Goal: Information Seeking & Learning: Learn about a topic

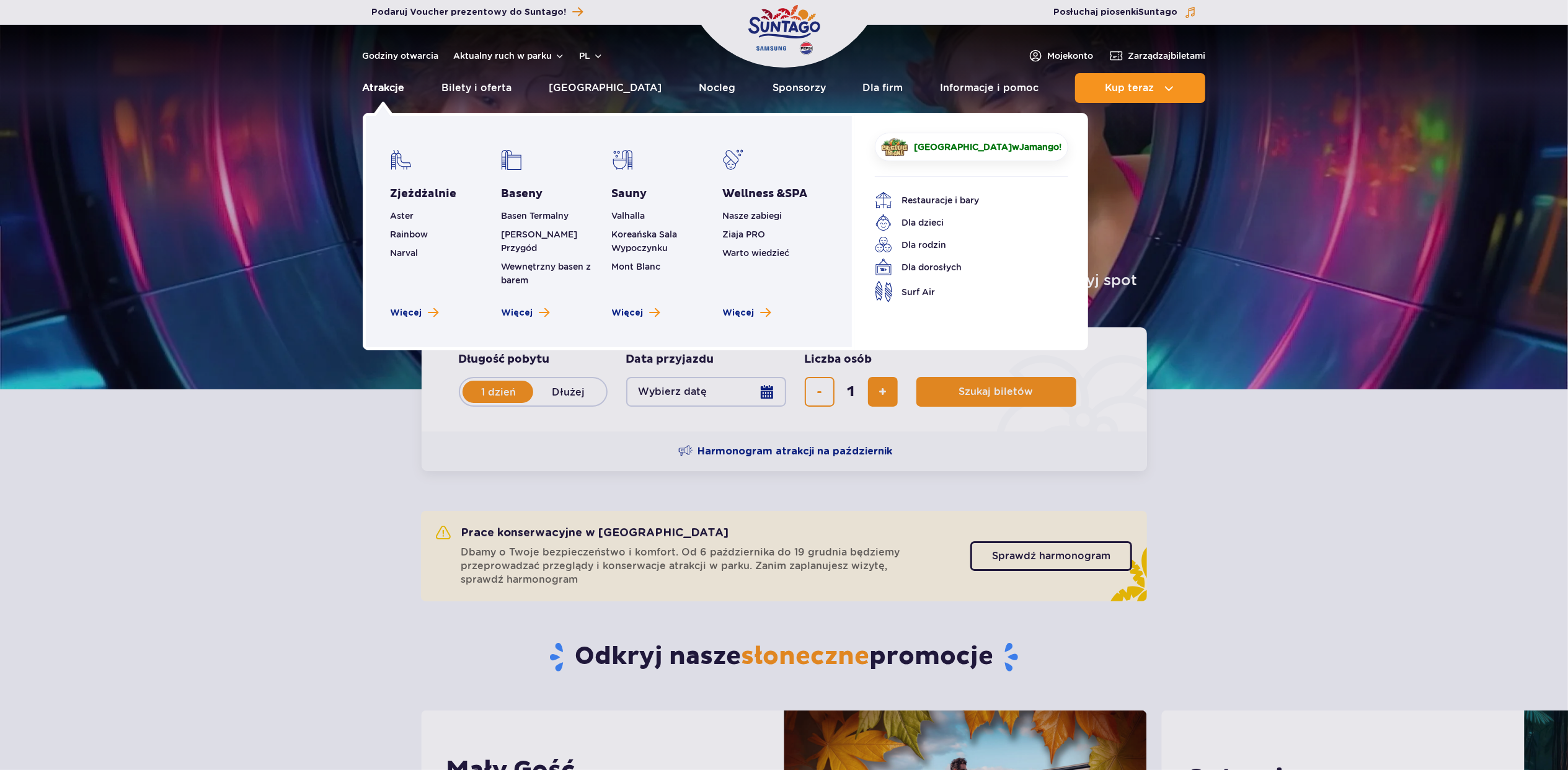
click at [388, 81] on link "Atrakcje" at bounding box center [384, 88] width 42 height 29
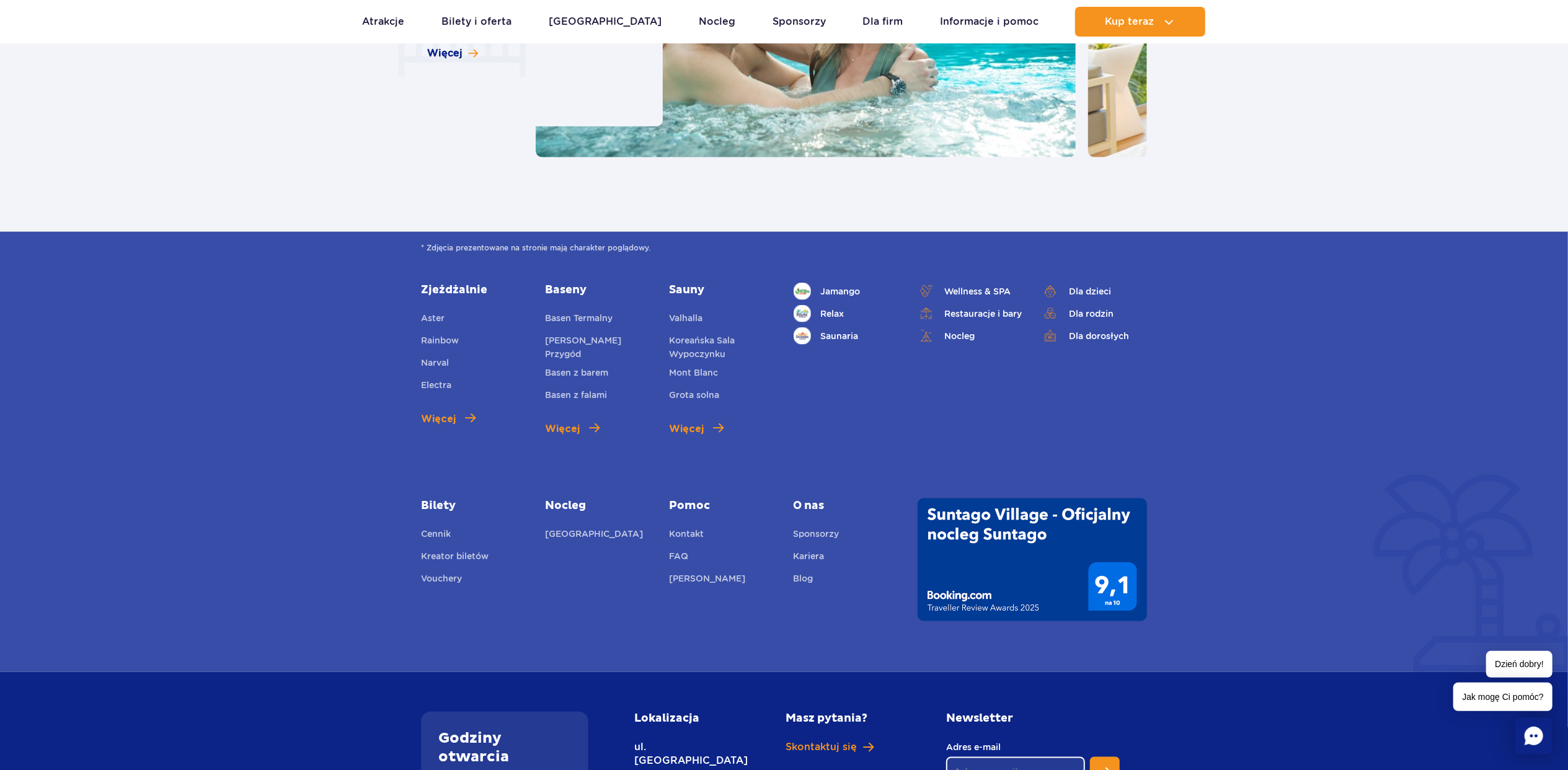
scroll to position [1669, 0]
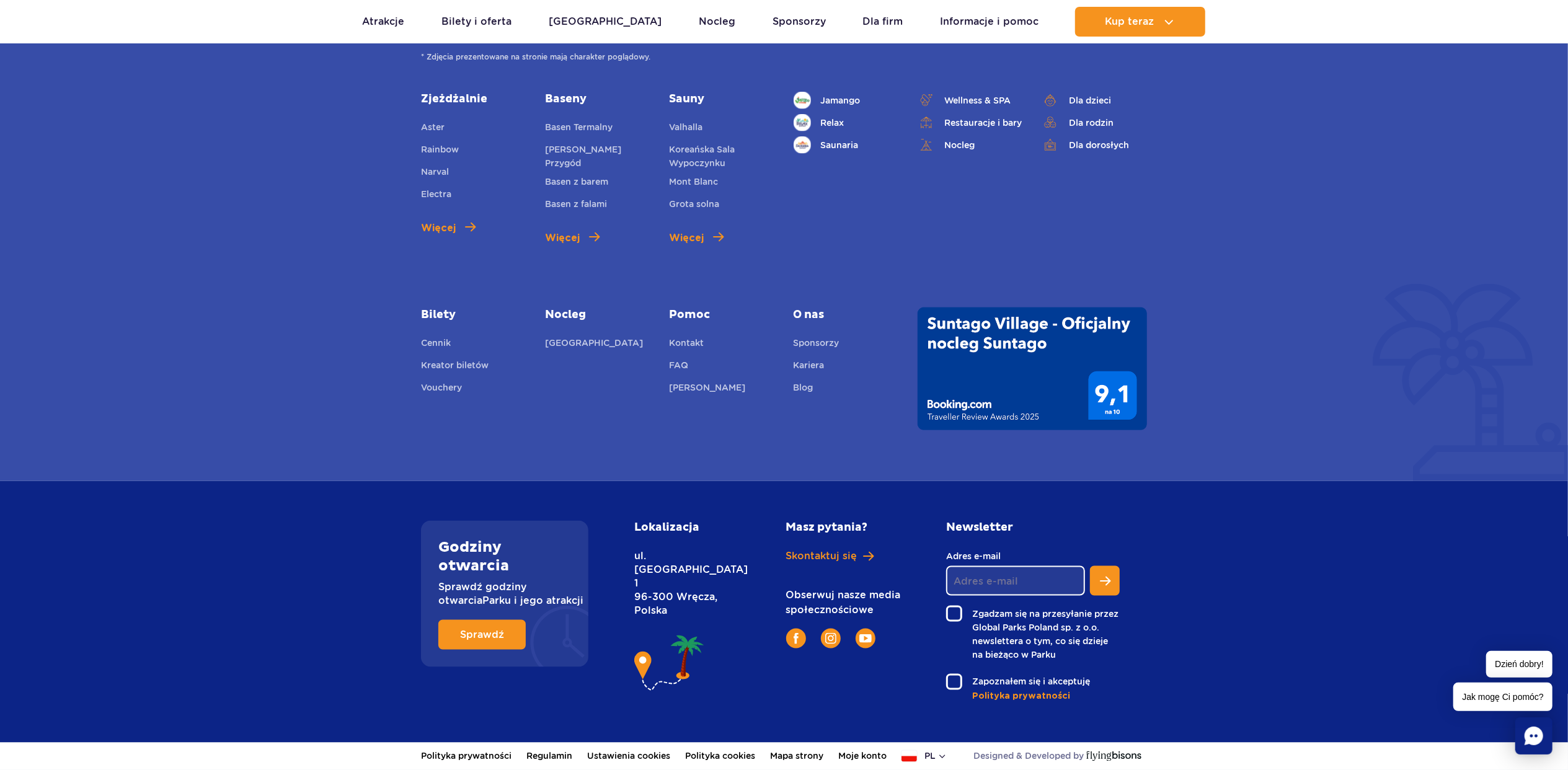
click at [437, 98] on link "Zjeżdżalnie" at bounding box center [473, 99] width 105 height 15
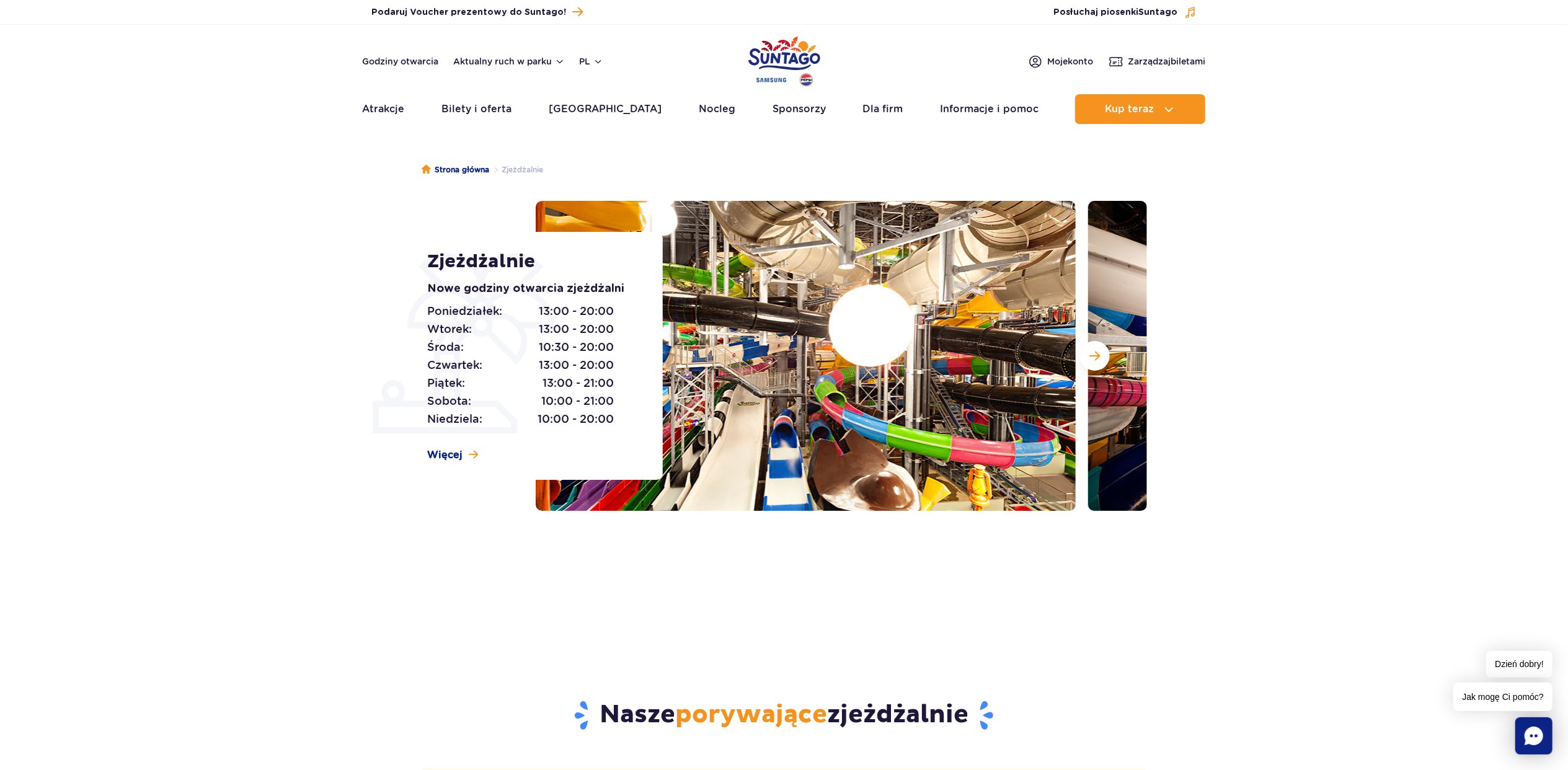
click at [1245, 189] on div "Strona główna Zjeżdżalnie Zjeżdżalnie Nowe godziny otwarcia zjeżdżalni Poniedzi…" at bounding box center [784, 362] width 1568 height 447
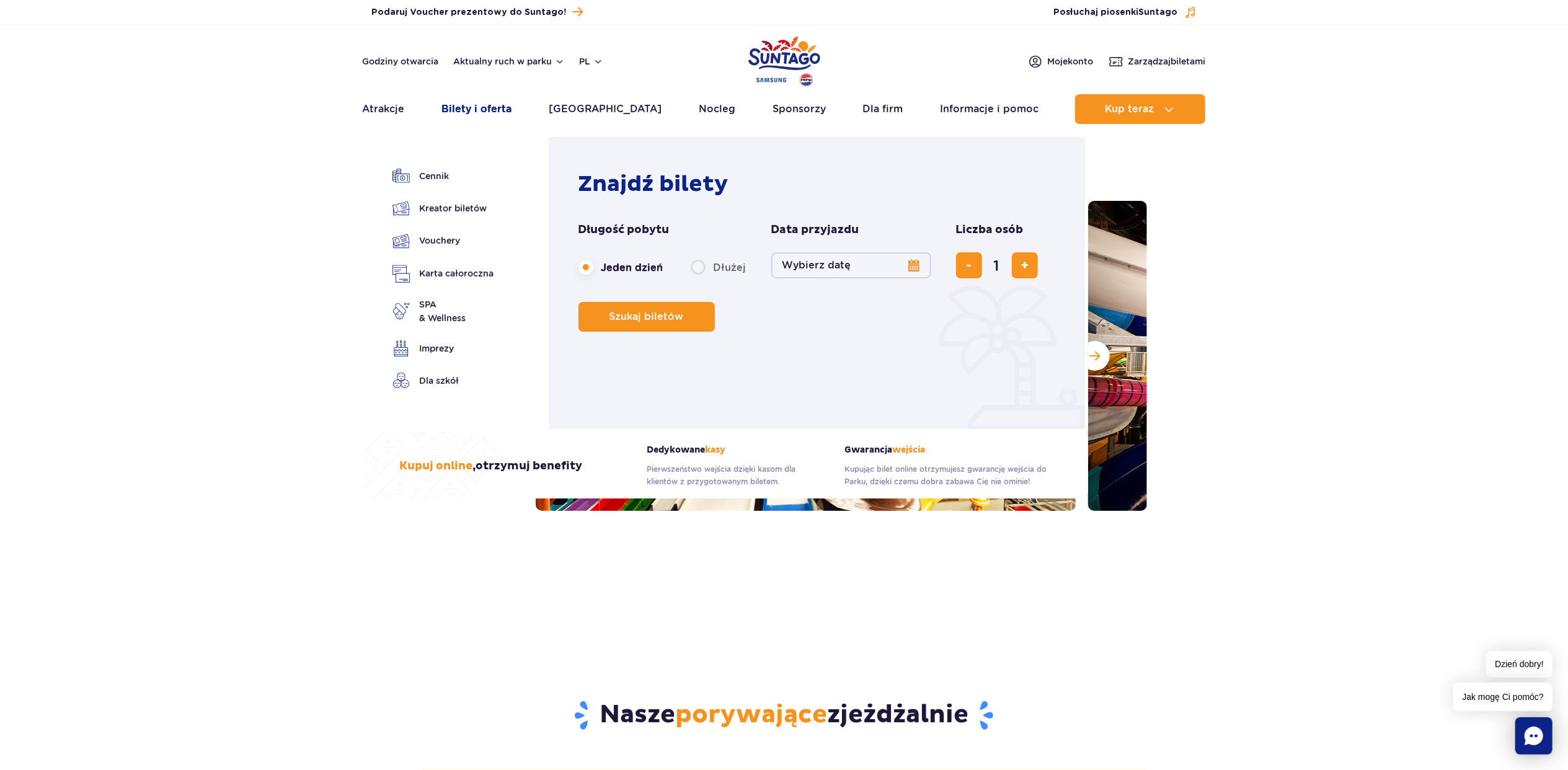
click at [474, 100] on link "Bilety i oferta" at bounding box center [476, 109] width 70 height 29
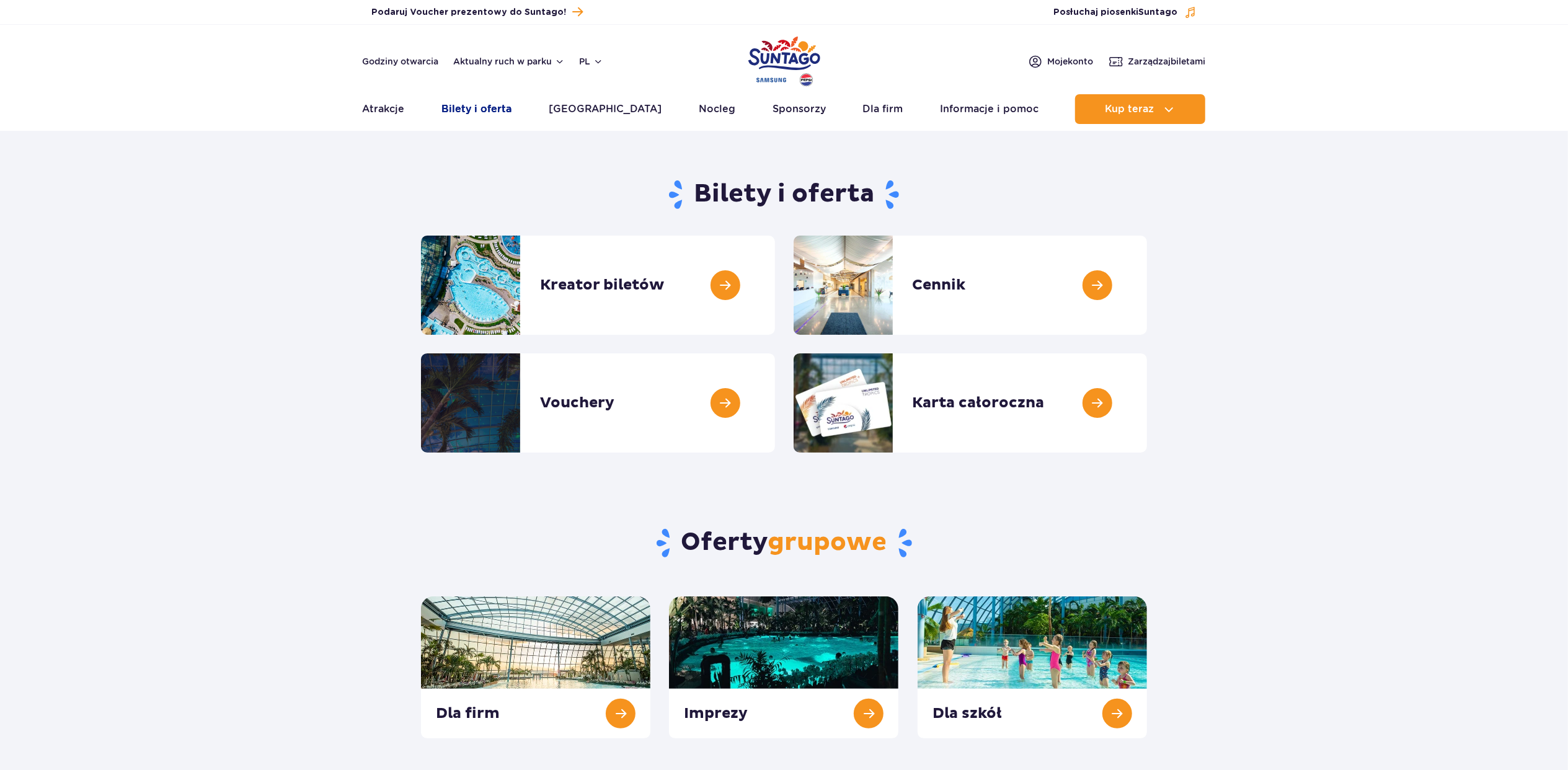
click at [477, 113] on link "Bilety i oferta" at bounding box center [476, 109] width 70 height 29
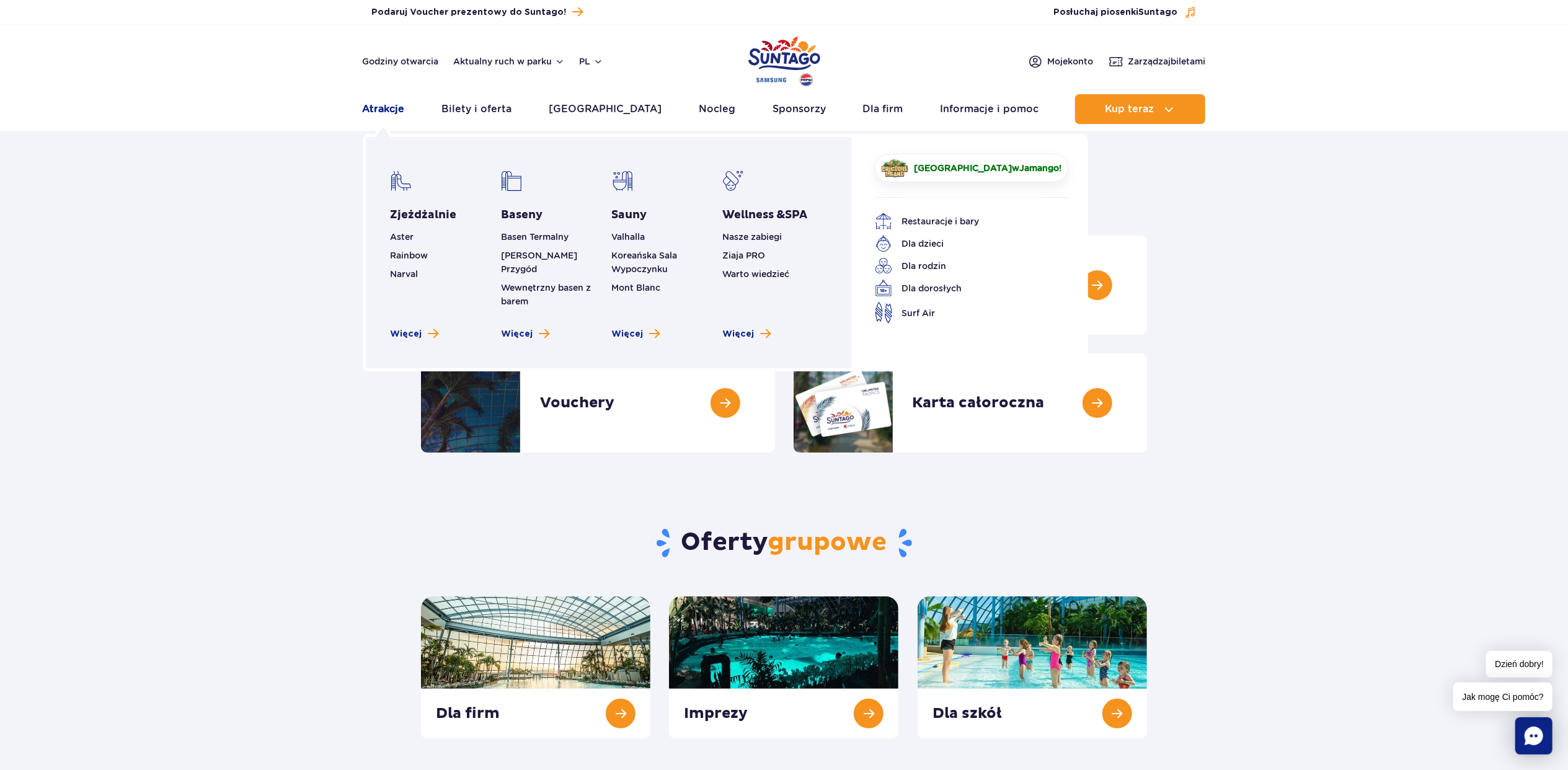
click at [392, 112] on link "Atrakcje" at bounding box center [384, 109] width 42 height 29
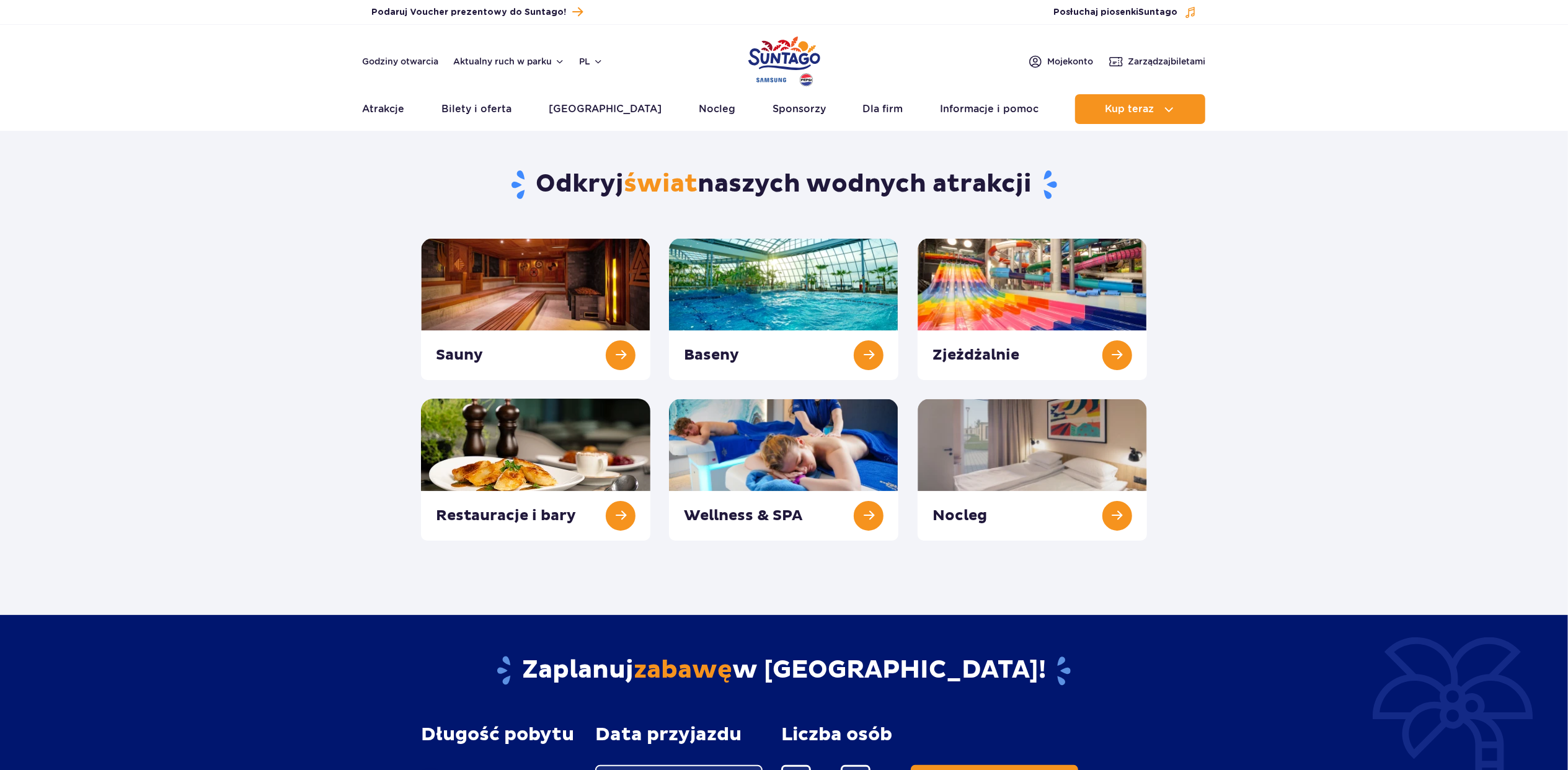
click at [392, 112] on link "Atrakcje" at bounding box center [384, 109] width 42 height 29
click at [856, 350] on link at bounding box center [784, 309] width 229 height 142
click at [469, 322] on link at bounding box center [536, 309] width 229 height 142
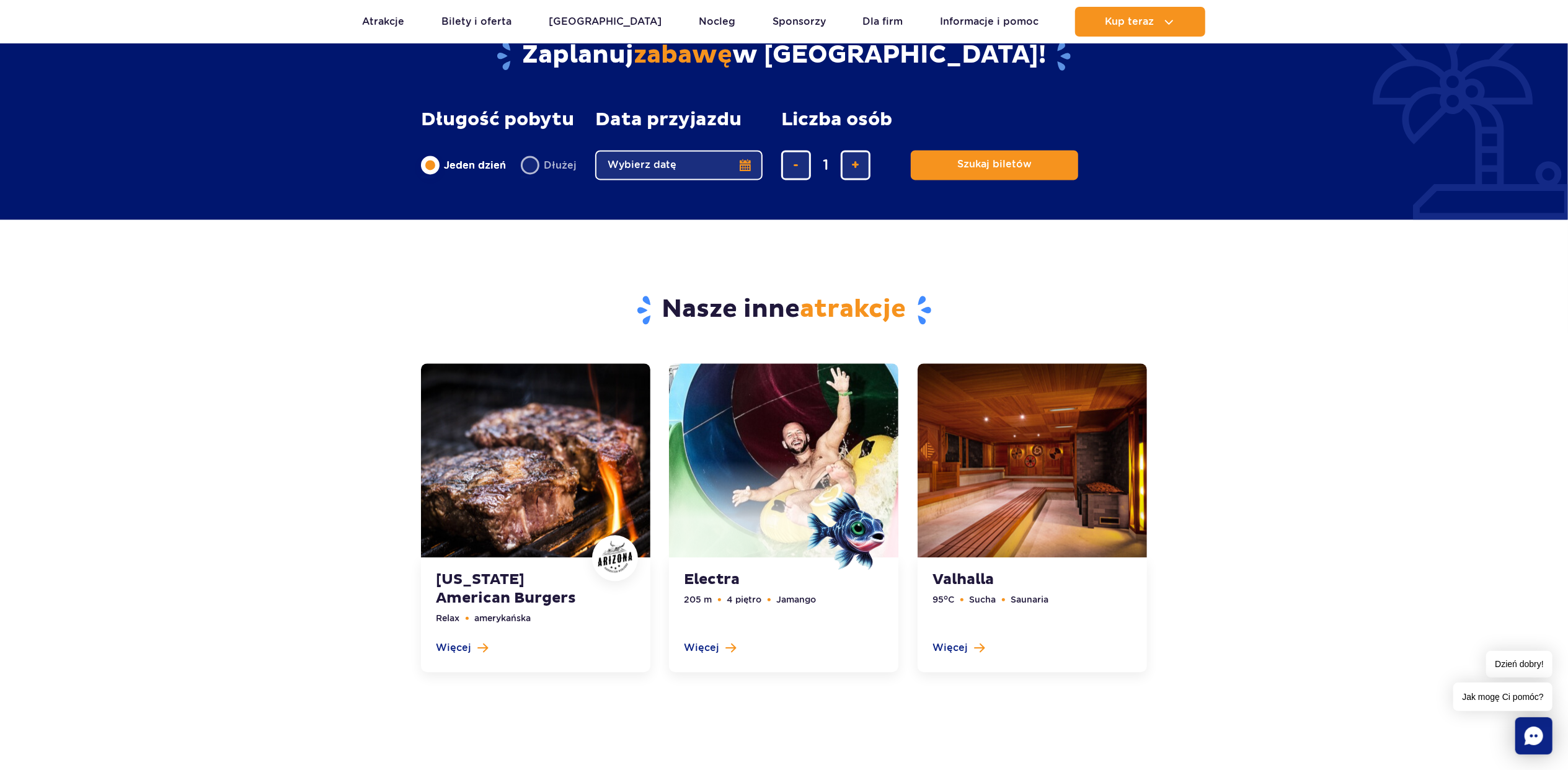
scroll to position [2674, 0]
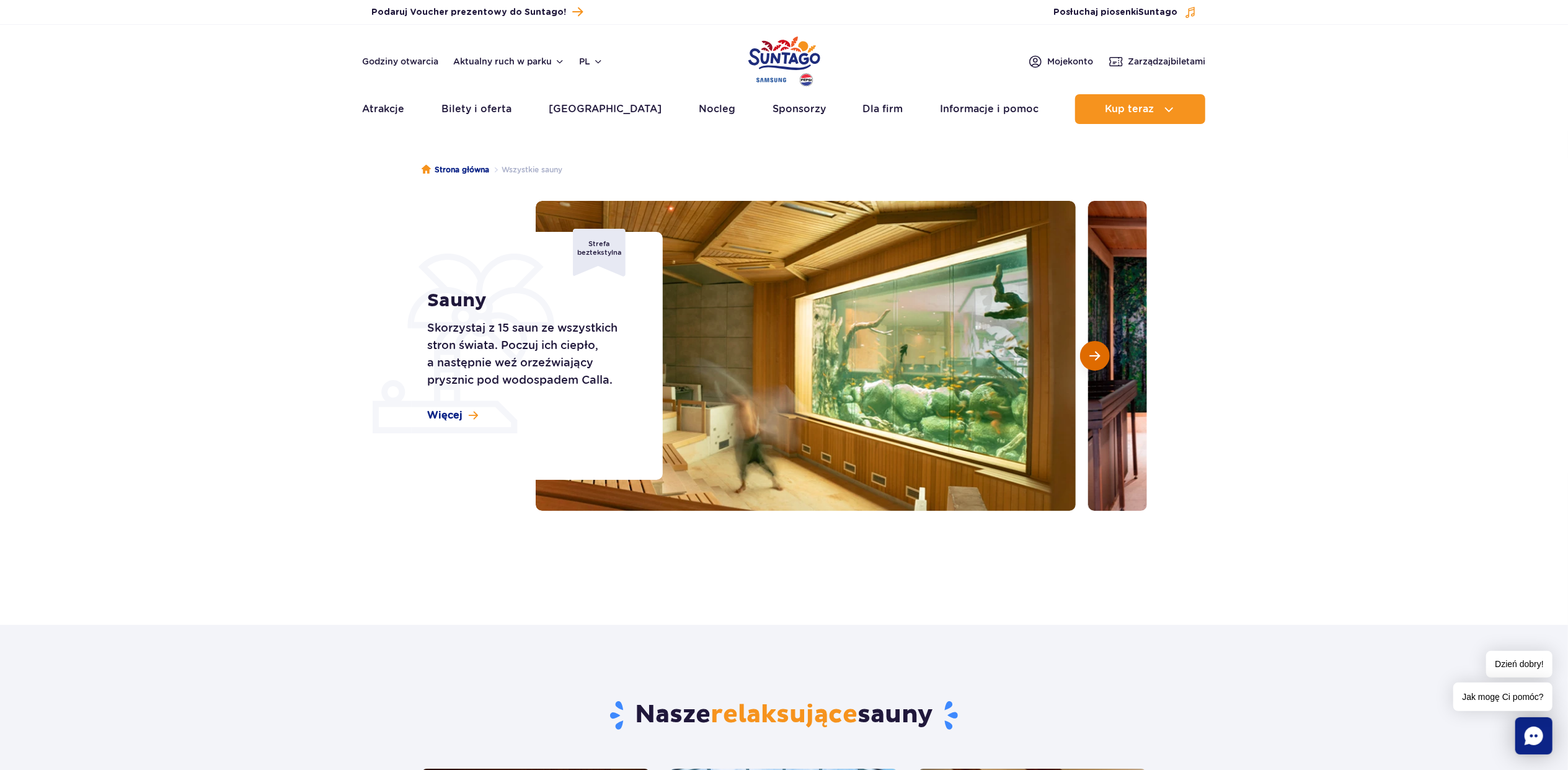
click at [1085, 358] on button "Następny slajd" at bounding box center [1094, 356] width 29 height 29
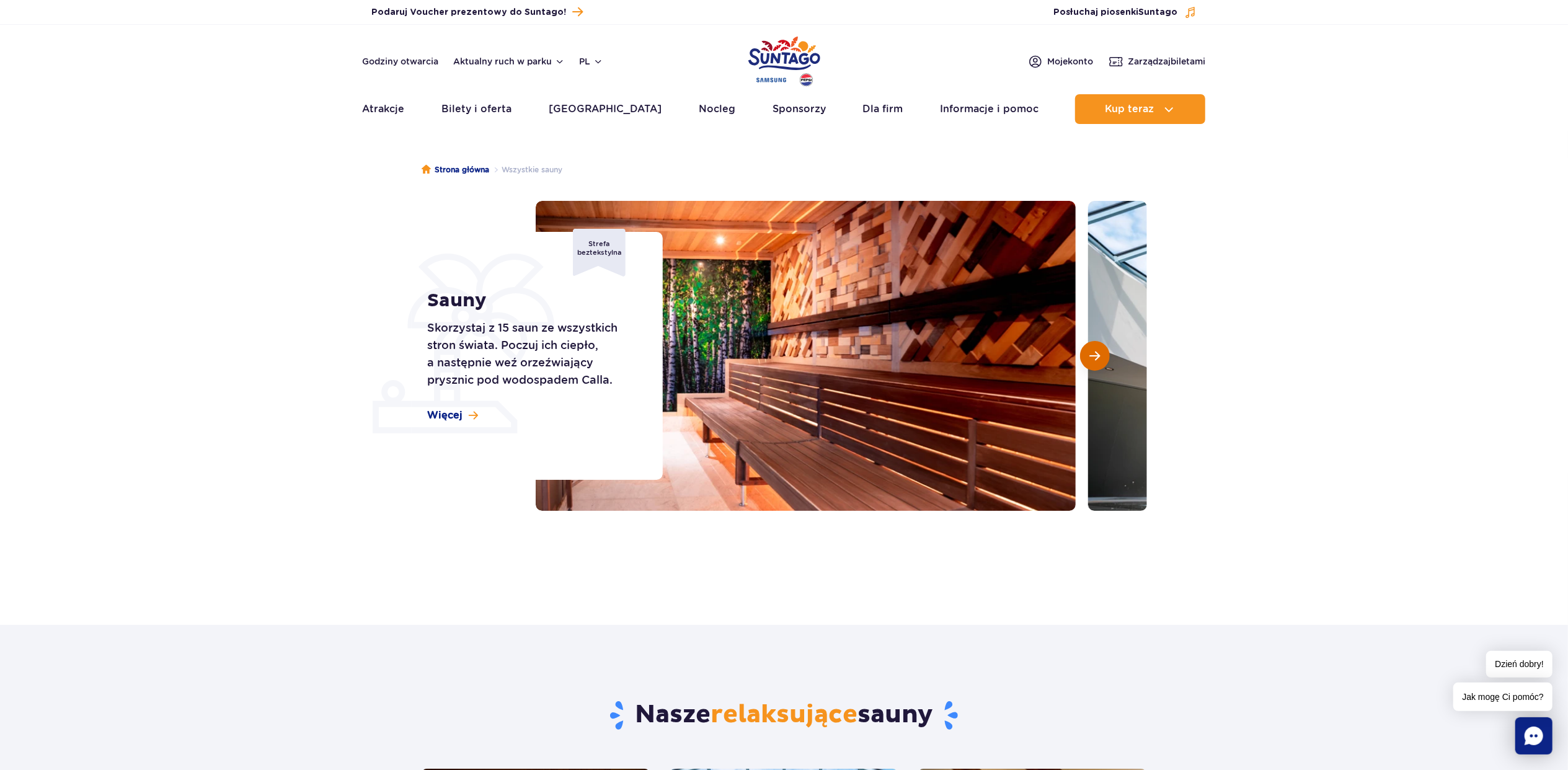
click at [1085, 358] on button "Następny slajd" at bounding box center [1094, 356] width 29 height 29
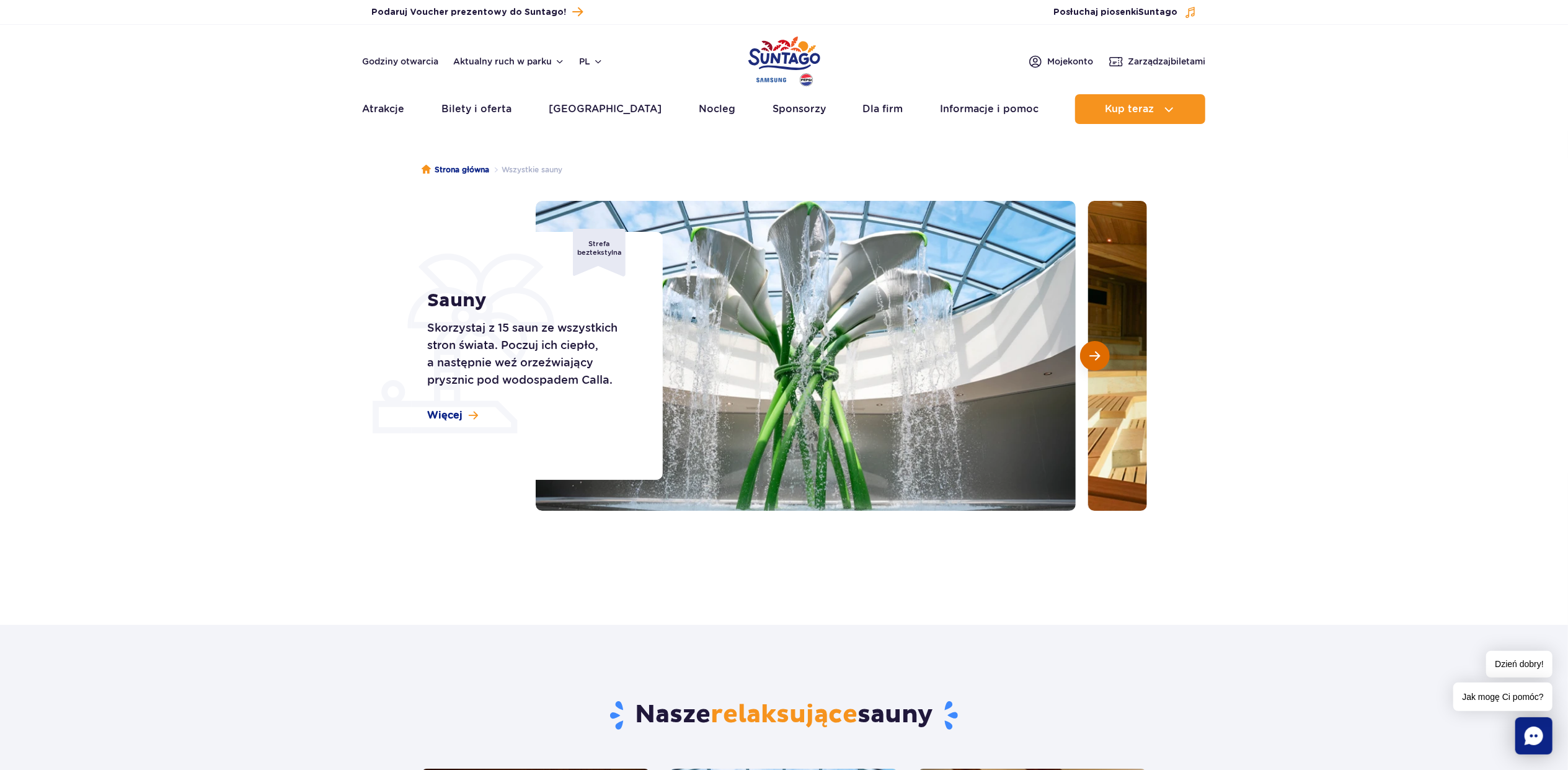
click at [1085, 358] on button "Następny slajd" at bounding box center [1094, 356] width 29 height 29
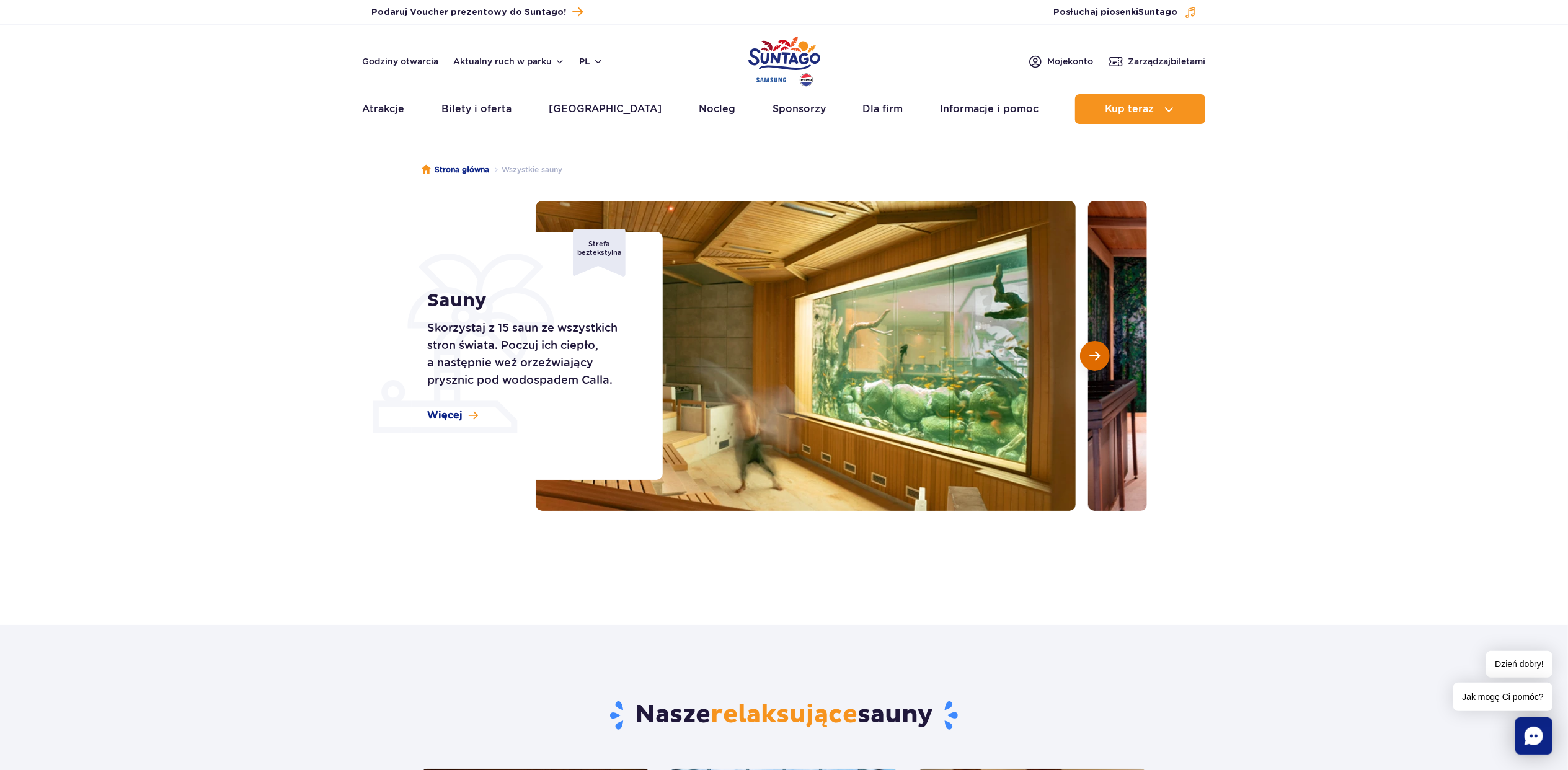
click at [1085, 358] on button "Następny slajd" at bounding box center [1094, 356] width 29 height 29
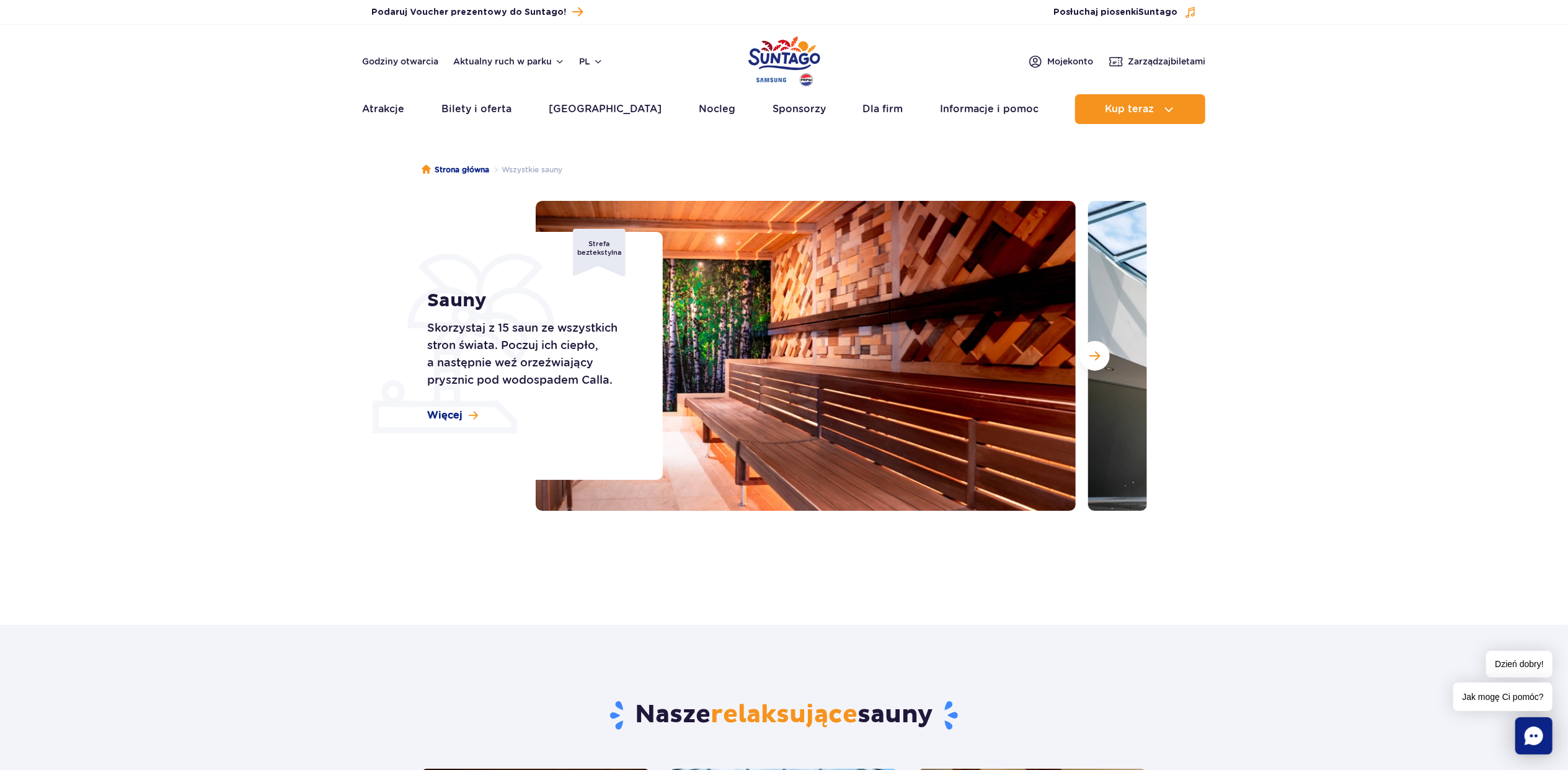
click at [431, 422] on div "Sauny Skorzystaj z 15 saun ze wszystkich stron świata. Poczuj ich ciepło, a nas…" at bounding box center [537, 356] width 251 height 248
click at [434, 417] on span "Więcej" at bounding box center [445, 415] width 35 height 14
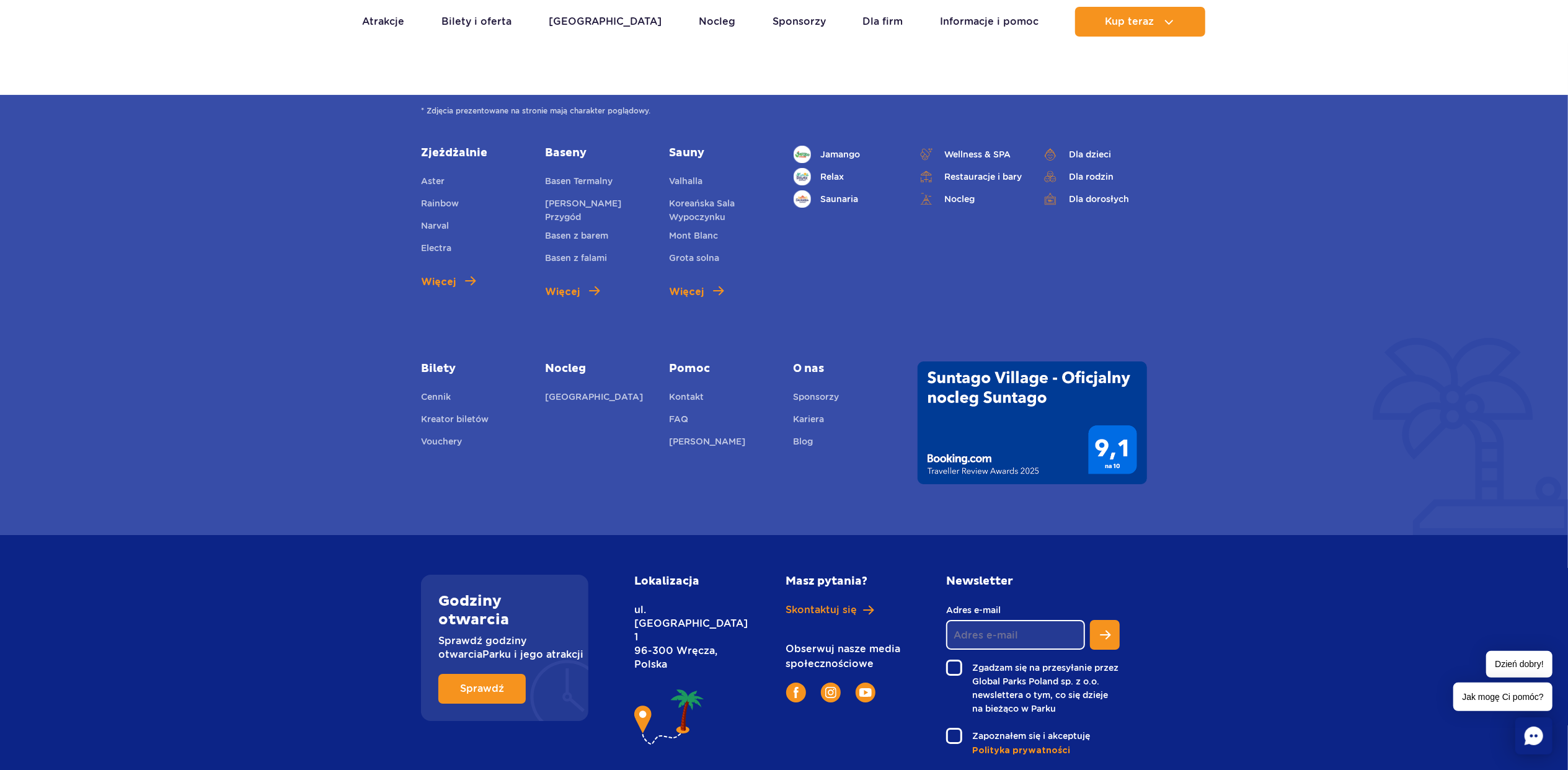
scroll to position [4369, 0]
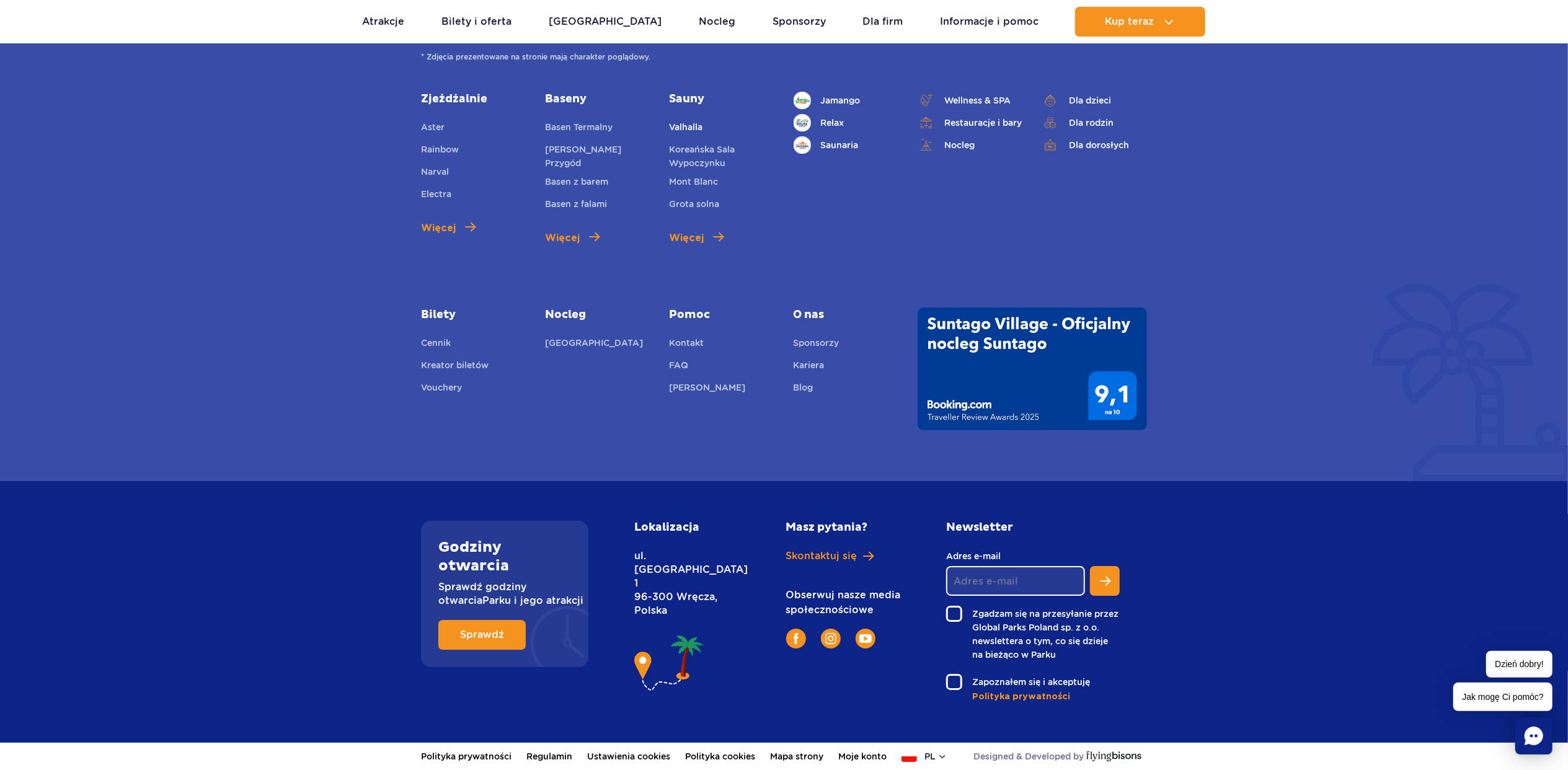
click at [687, 132] on span "Valhalla" at bounding box center [685, 127] width 33 height 10
click at [706, 175] on link "Mont Blanc" at bounding box center [693, 183] width 49 height 18
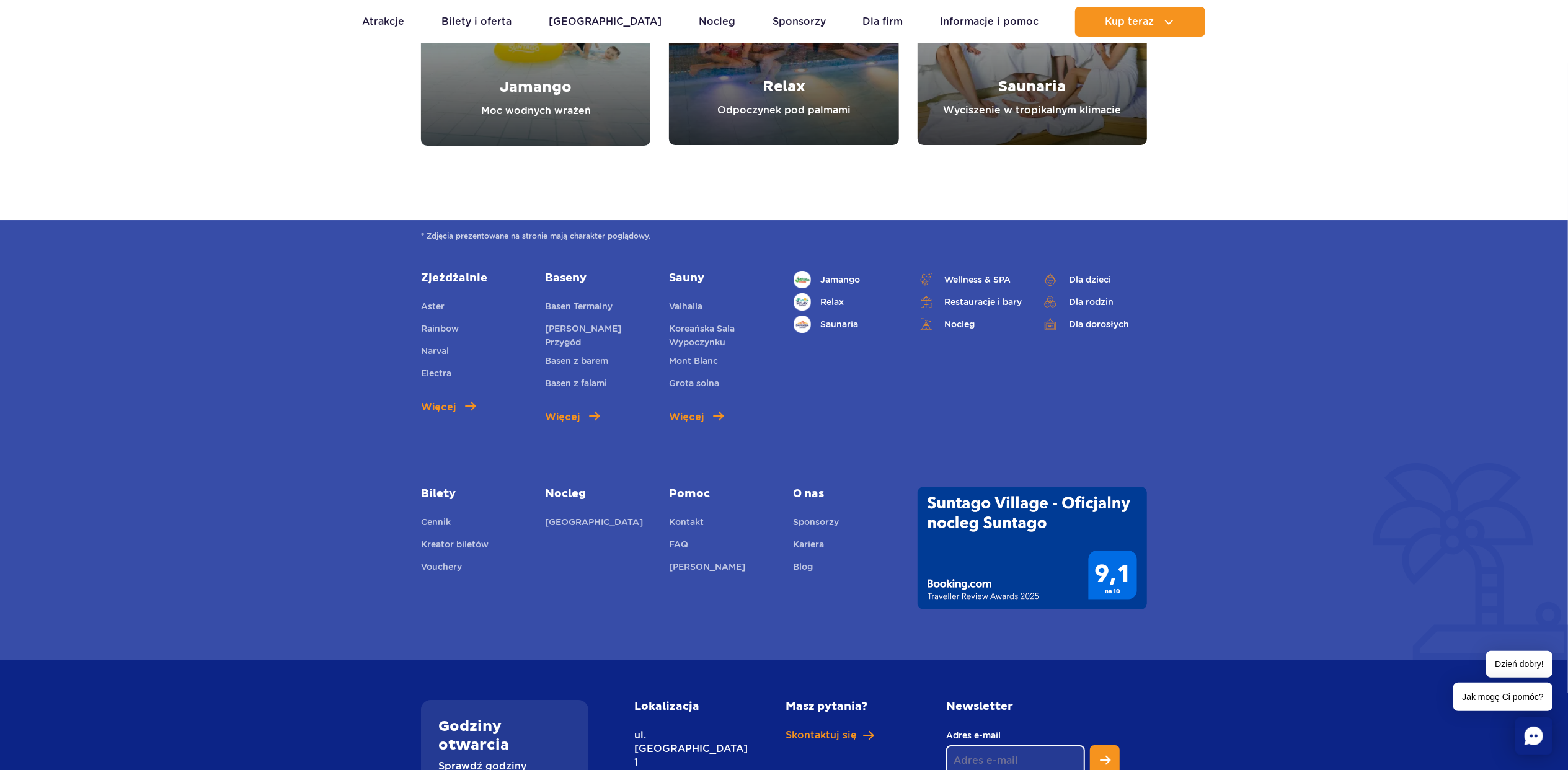
scroll to position [4369, 0]
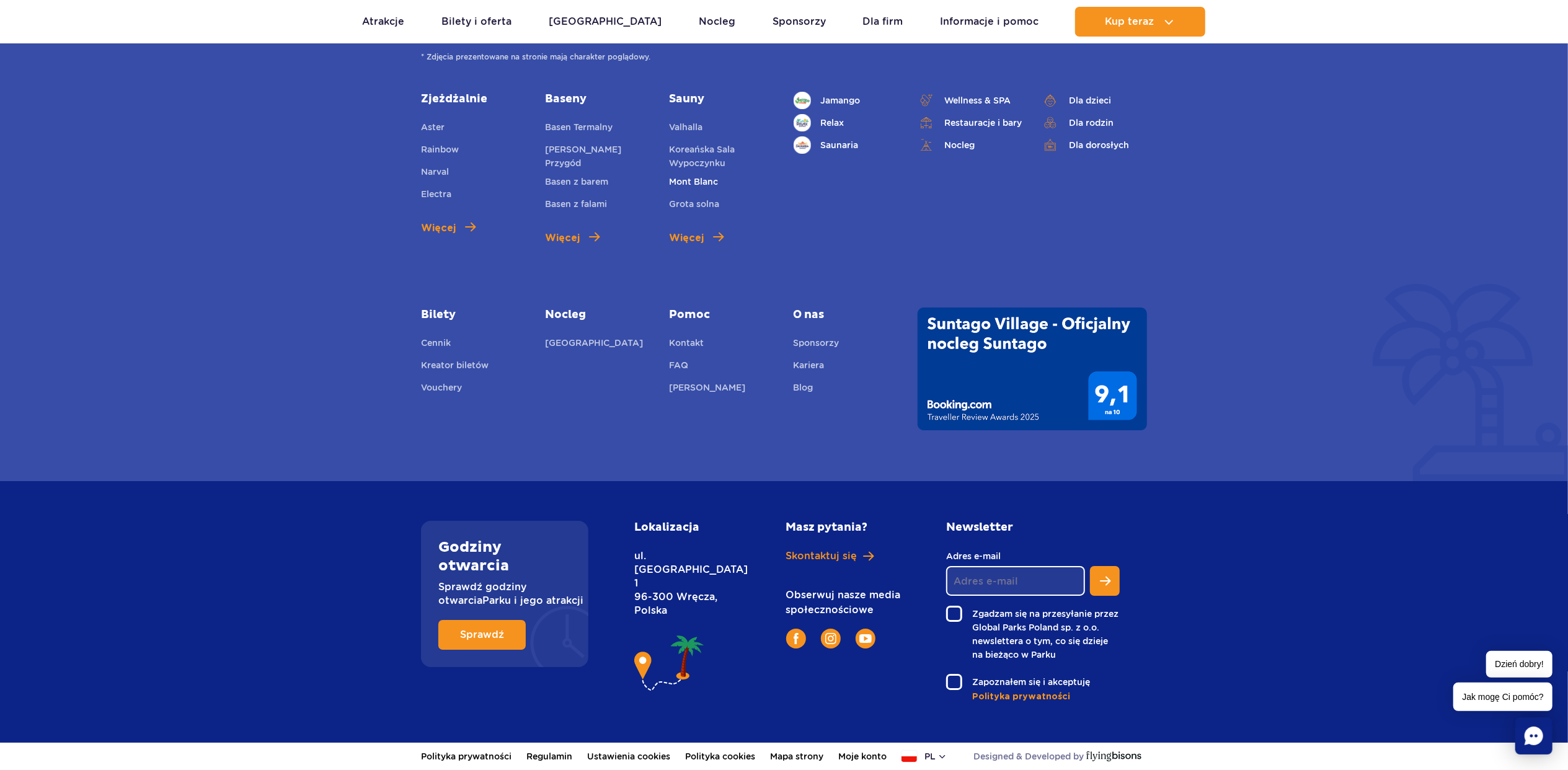
click at [687, 175] on link "Mont Blanc" at bounding box center [693, 183] width 49 height 18
click at [687, 177] on span "Mont Blanc" at bounding box center [693, 181] width 49 height 10
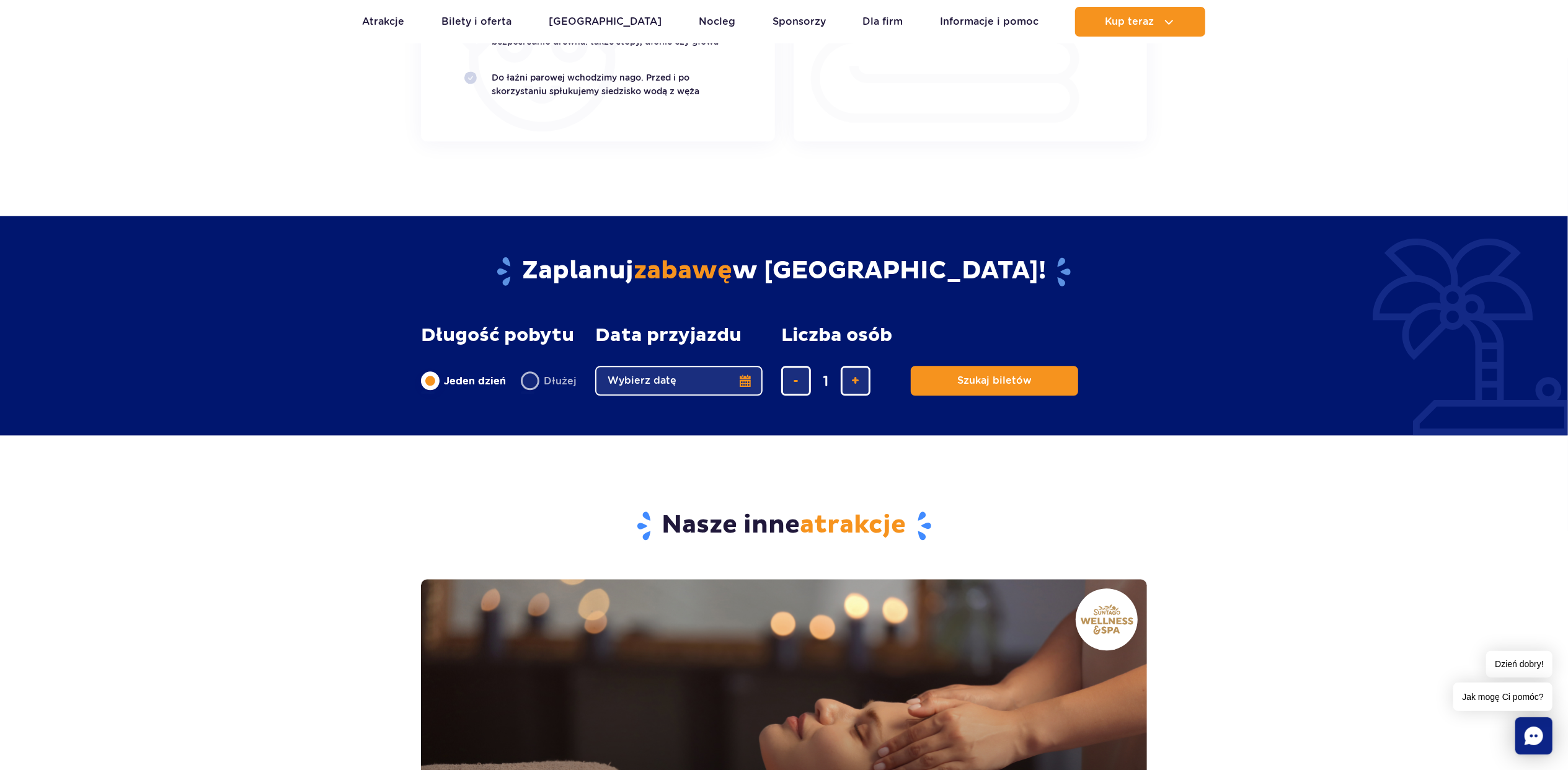
scroll to position [2468, 0]
